Goal: Transaction & Acquisition: Download file/media

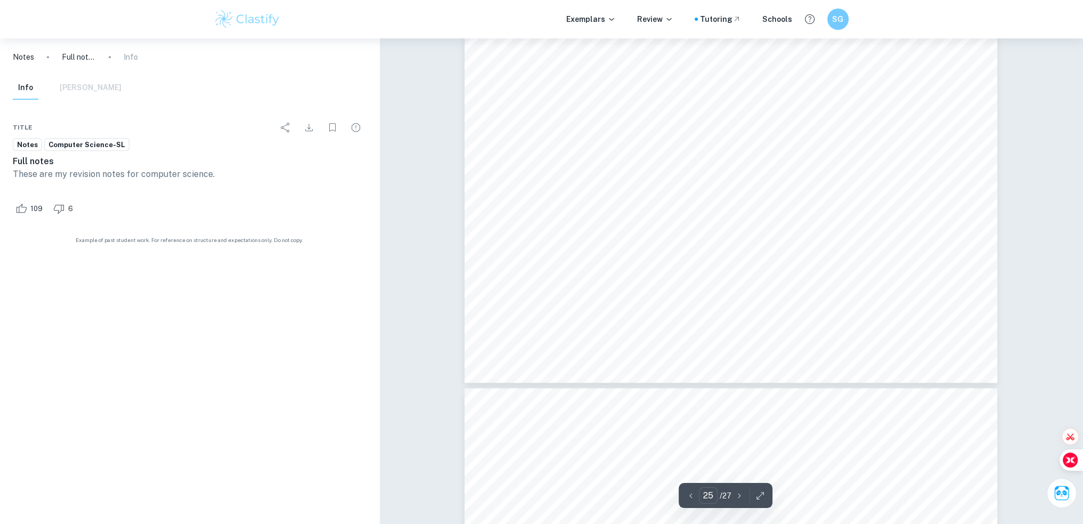
scroll to position [18115, 0]
type input "27"
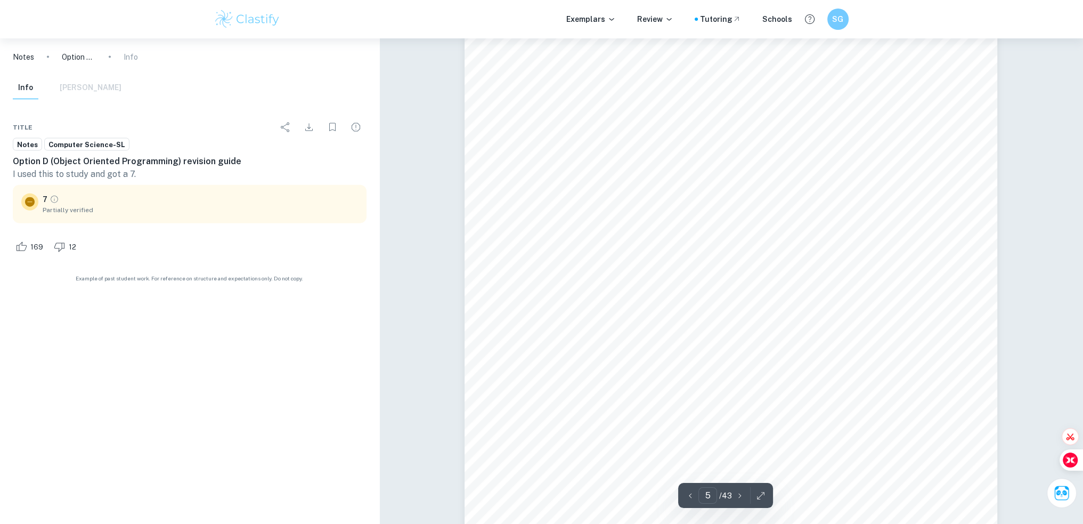
scroll to position [3059, 0]
type input "8"
click at [312, 125] on icon "Download" at bounding box center [309, 127] width 13 height 13
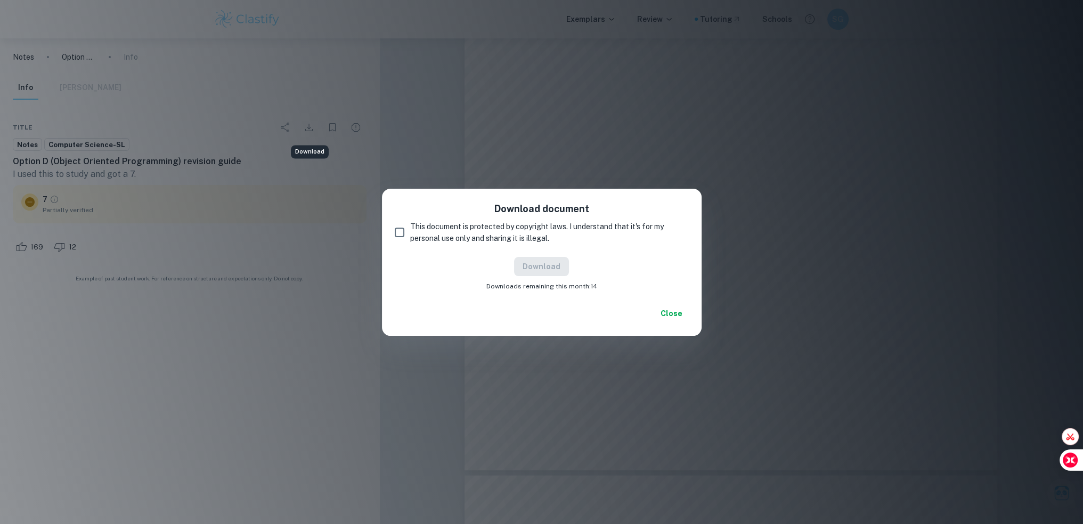
click at [437, 236] on span "This document is protected by copyright laws. I understand that it's for my per…" at bounding box center [545, 232] width 270 height 23
click at [410, 236] on input "This document is protected by copyright laws. I understand that it's for my per…" at bounding box center [399, 232] width 21 height 21
checkbox input "true"
click at [537, 266] on button "Download" at bounding box center [541, 266] width 55 height 19
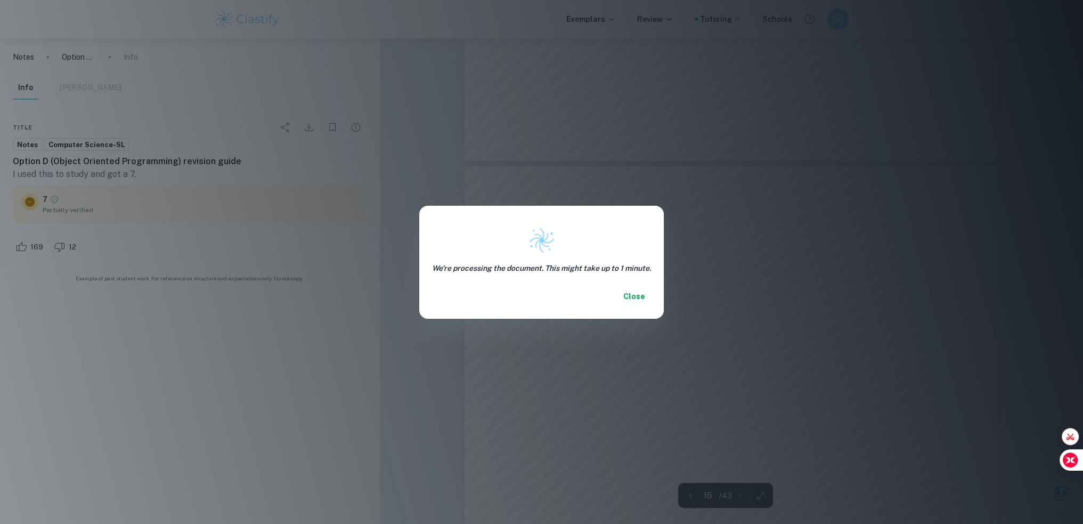
scroll to position [10841, 0]
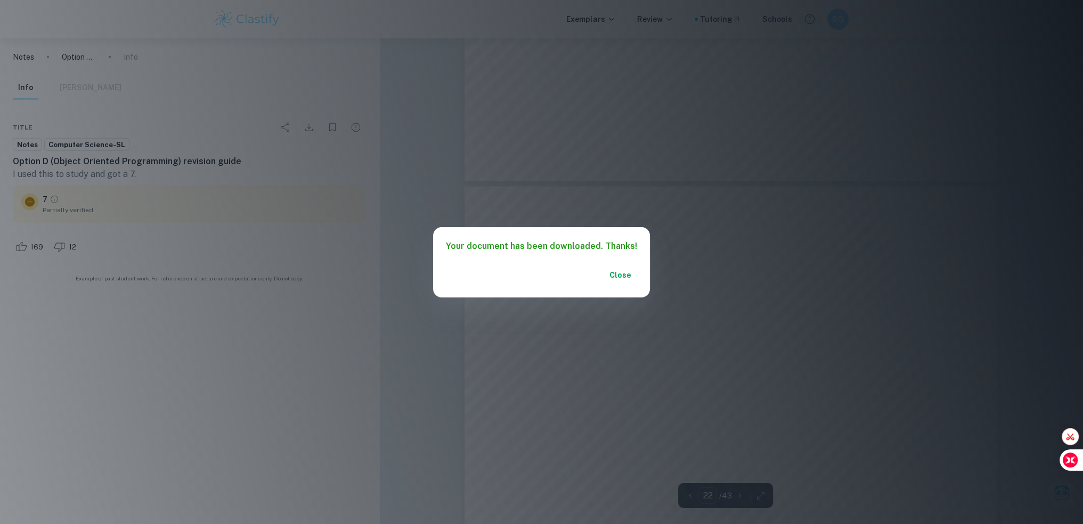
type input "23"
click at [617, 274] on button "Close" at bounding box center [620, 274] width 34 height 19
